Goal: Find specific page/section: Find specific page/section

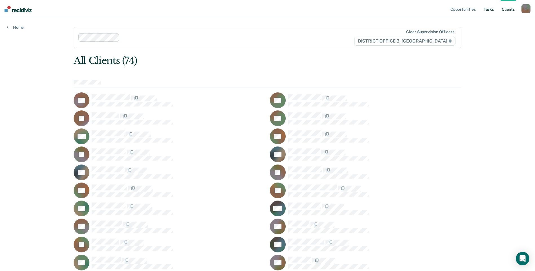
click at [489, 8] on link "Tasks" at bounding box center [488, 9] width 12 height 18
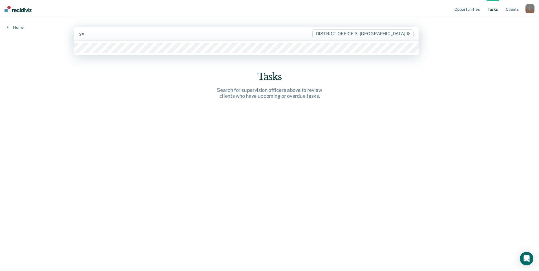
type input "you"
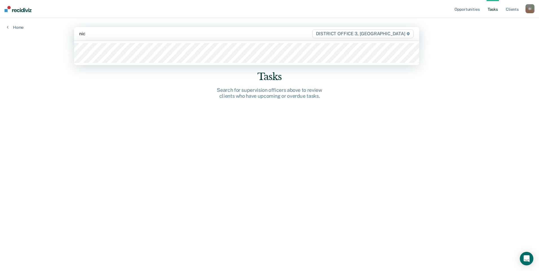
type input "nich"
